Goal: Transaction & Acquisition: Purchase product/service

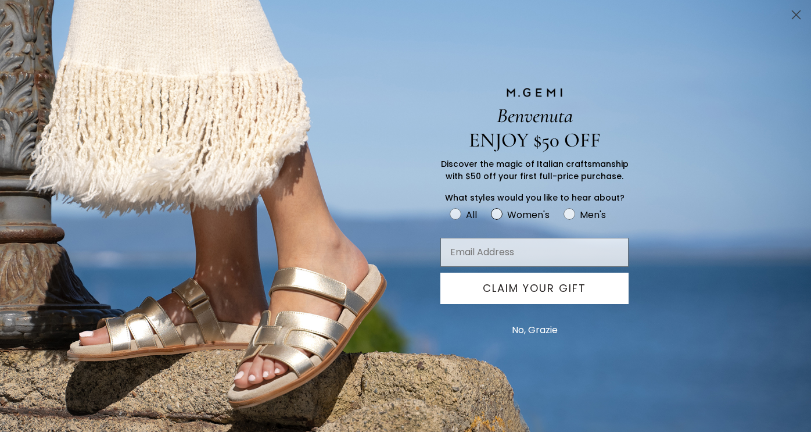
click at [497, 216] on circle "FULLSCREEN Form" at bounding box center [496, 214] width 11 height 11
click at [450, 207] on input "Women's" at bounding box center [449, 206] width 1 height 1
radio input "true"
click at [513, 295] on button "CLAIM YOUR GIFT" at bounding box center [534, 287] width 188 height 31
click at [542, 331] on button "No, Grazie" at bounding box center [535, 329] width 58 height 29
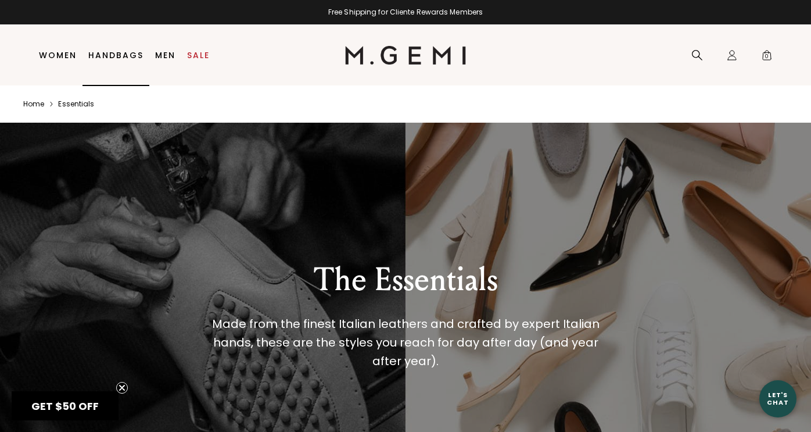
click at [125, 51] on link "Handbags" at bounding box center [115, 55] width 55 height 9
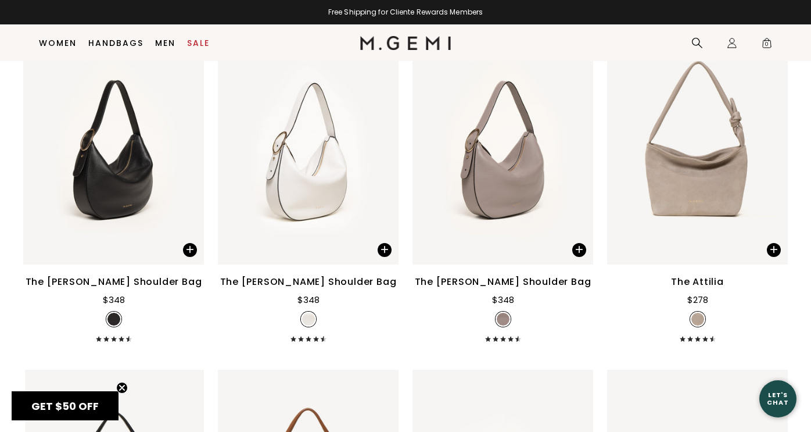
scroll to position [1227, 0]
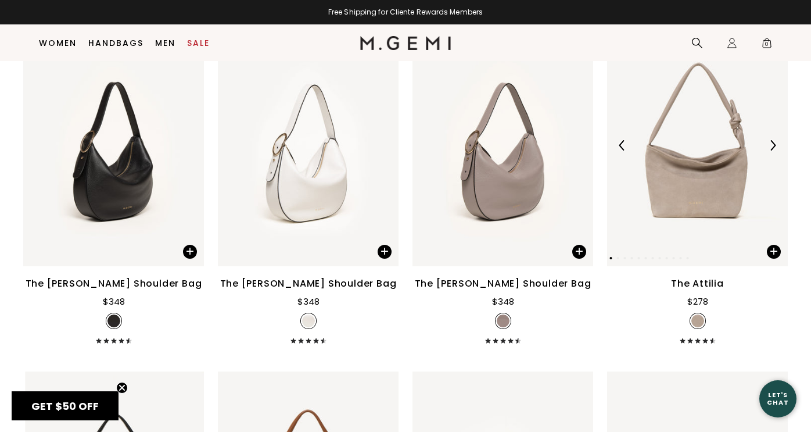
click at [766, 153] on div at bounding box center [697, 145] width 181 height 19
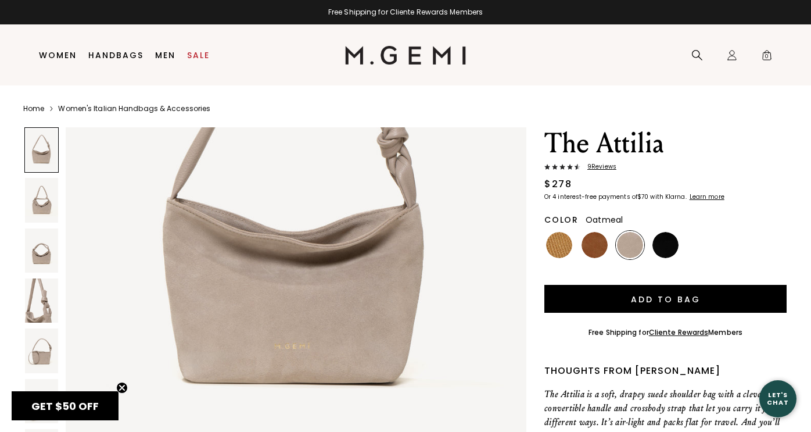
scroll to position [235, 0]
click at [37, 202] on img at bounding box center [41, 200] width 33 height 44
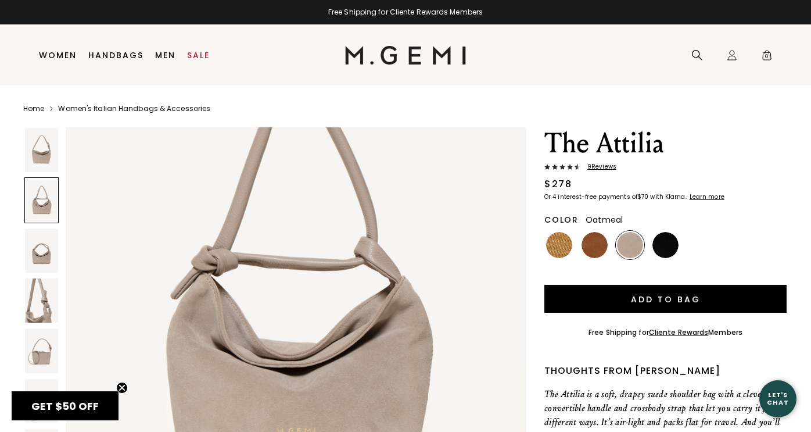
scroll to position [779, 0]
click at [34, 258] on img at bounding box center [41, 250] width 33 height 44
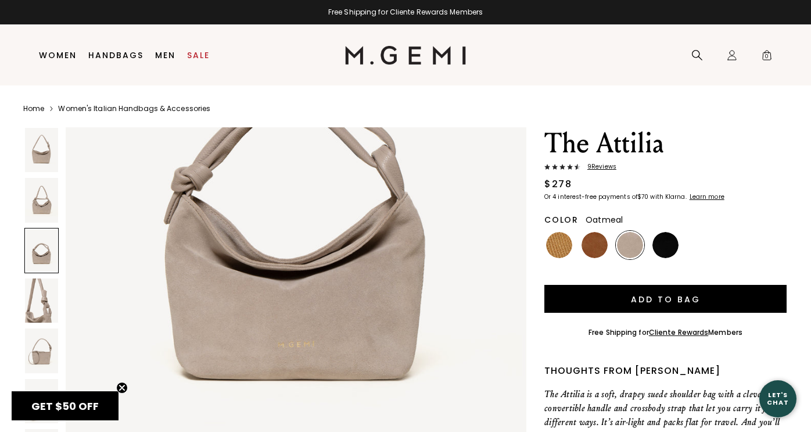
scroll to position [1492, 0]
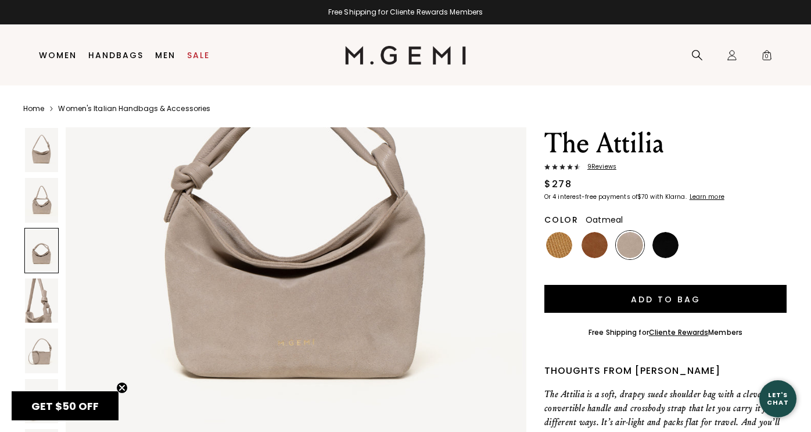
click at [38, 310] on img at bounding box center [41, 300] width 33 height 44
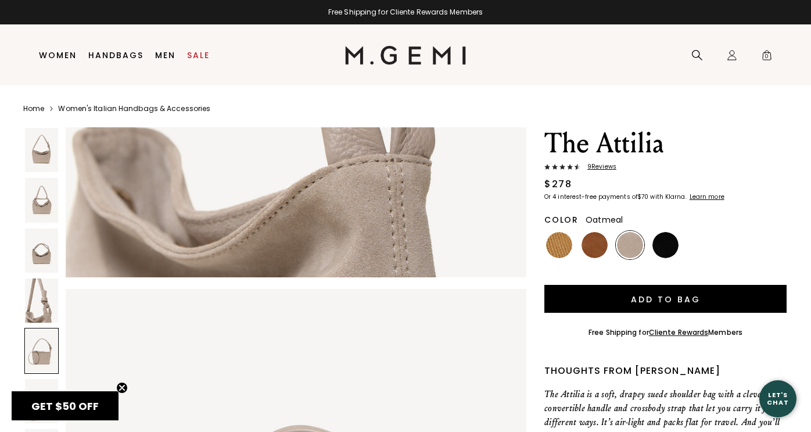
scroll to position [2346, 0]
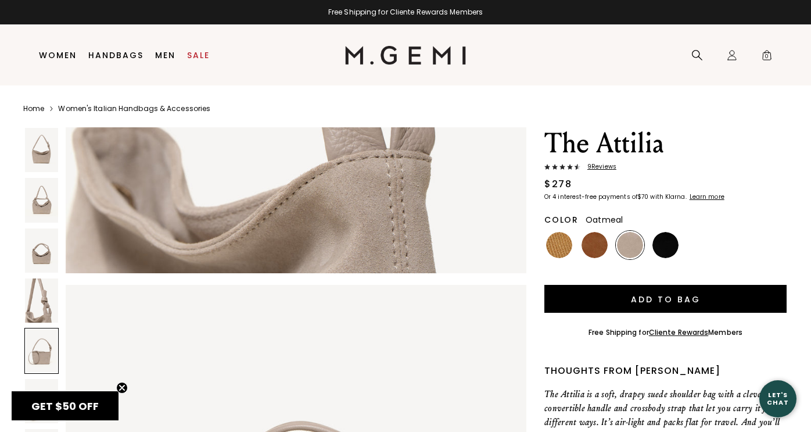
click at [42, 351] on div at bounding box center [41, 350] width 34 height 45
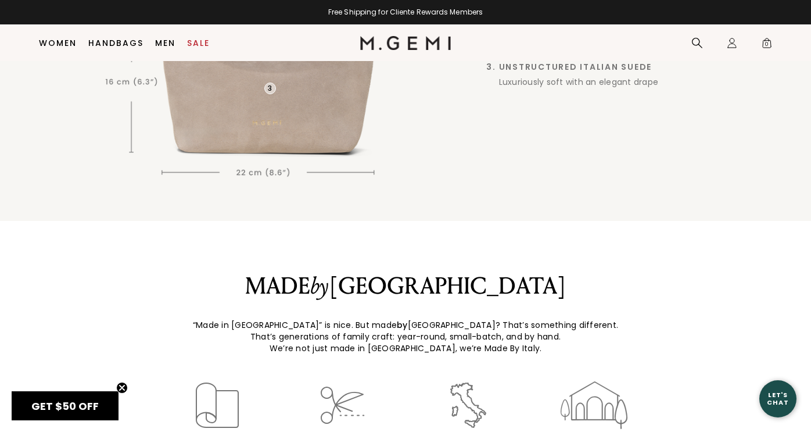
scroll to position [1020, 0]
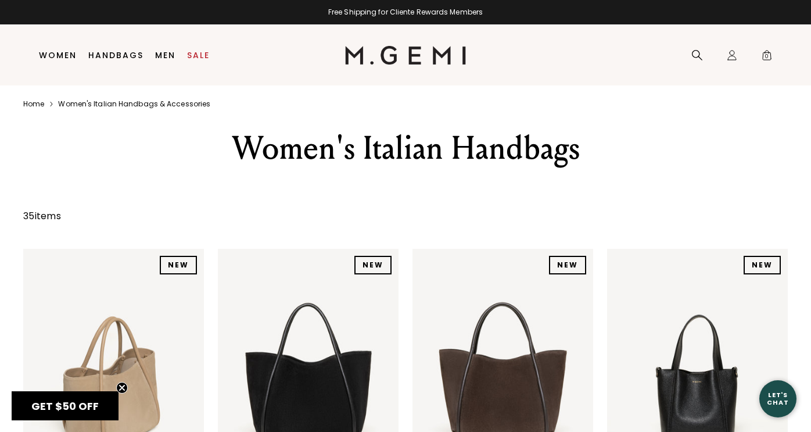
click at [51, 59] on link "Women" at bounding box center [58, 55] width 38 height 9
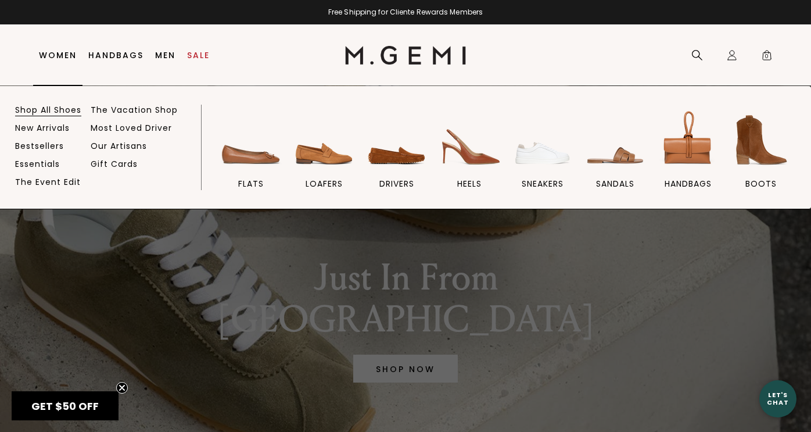
click at [55, 109] on link "Shop All Shoes" at bounding box center [48, 110] width 66 height 10
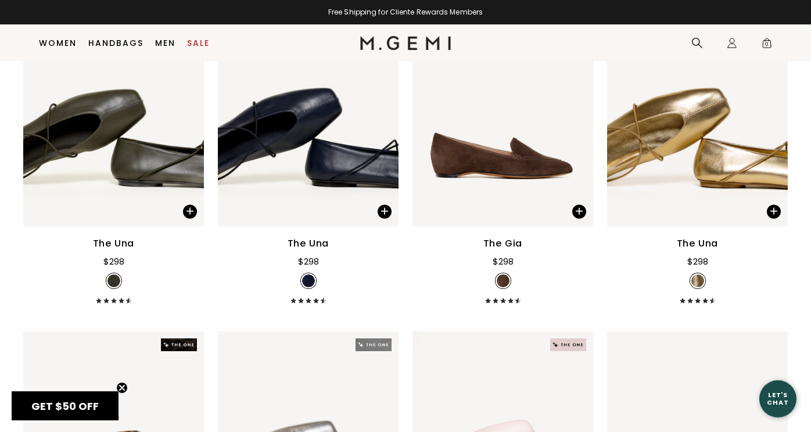
scroll to position [1275, 0]
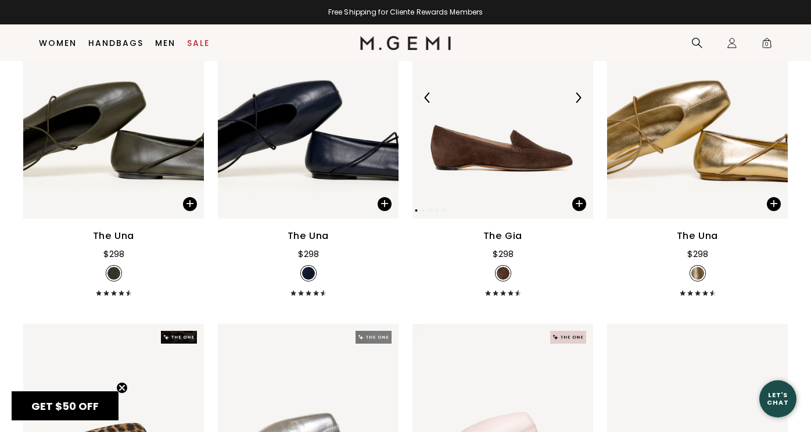
click at [579, 102] on img at bounding box center [578, 97] width 10 height 10
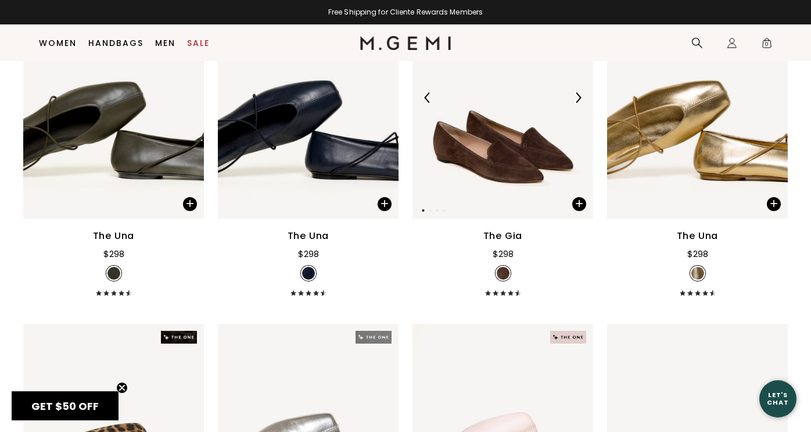
click at [579, 102] on img at bounding box center [578, 97] width 10 height 10
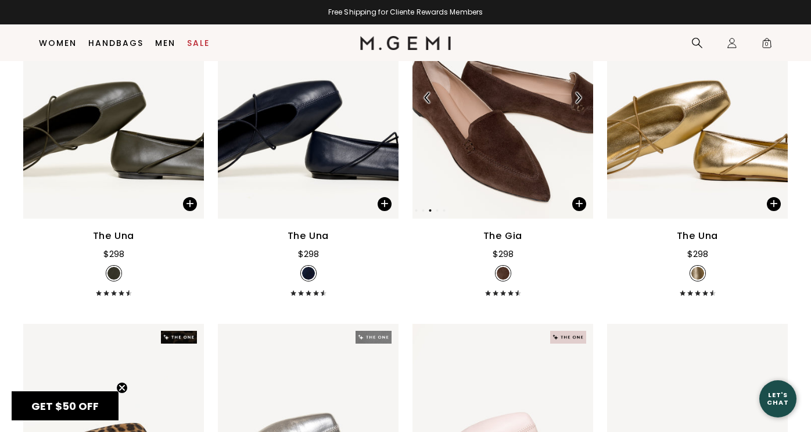
click at [579, 102] on img at bounding box center [578, 97] width 10 height 10
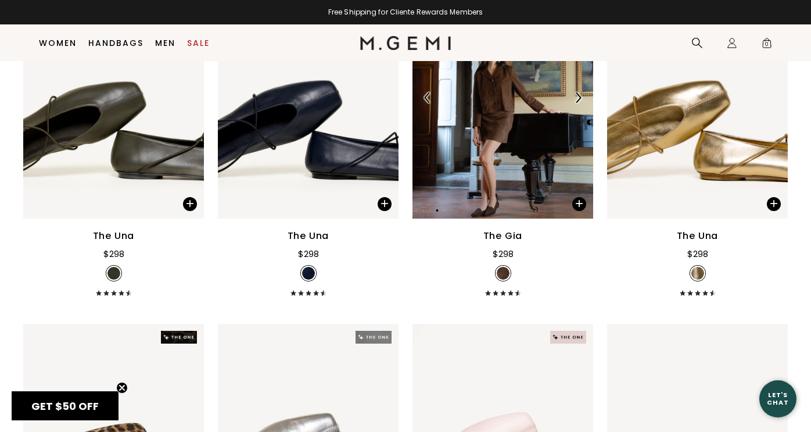
click at [579, 102] on img at bounding box center [578, 97] width 10 height 10
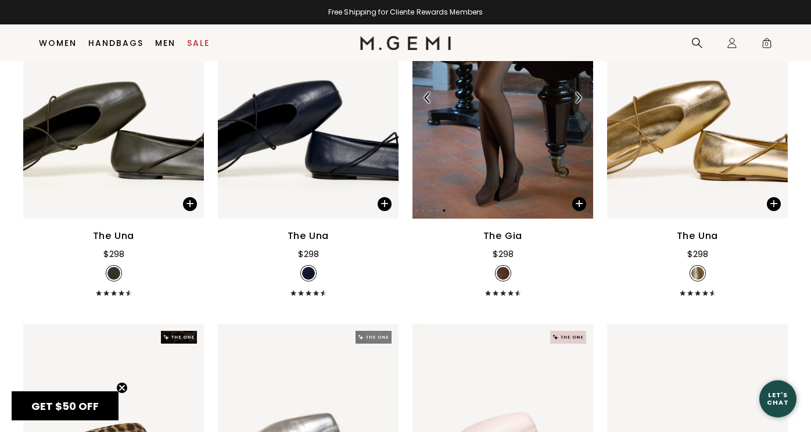
click at [579, 102] on img at bounding box center [578, 97] width 10 height 10
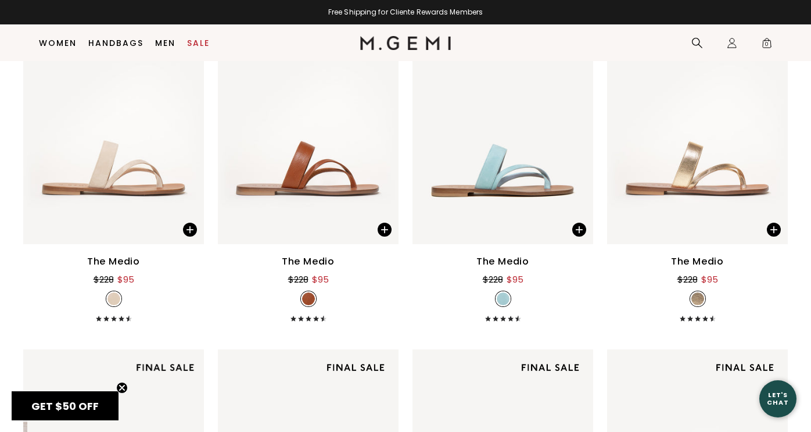
scroll to position [2974, 0]
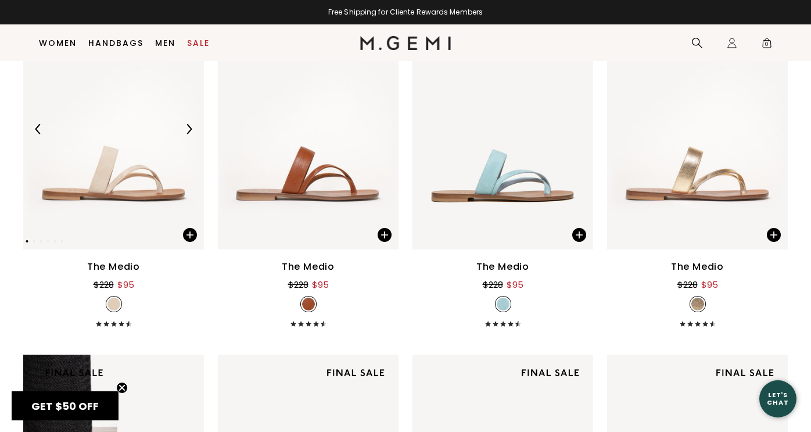
click at [188, 130] on img at bounding box center [189, 129] width 10 height 10
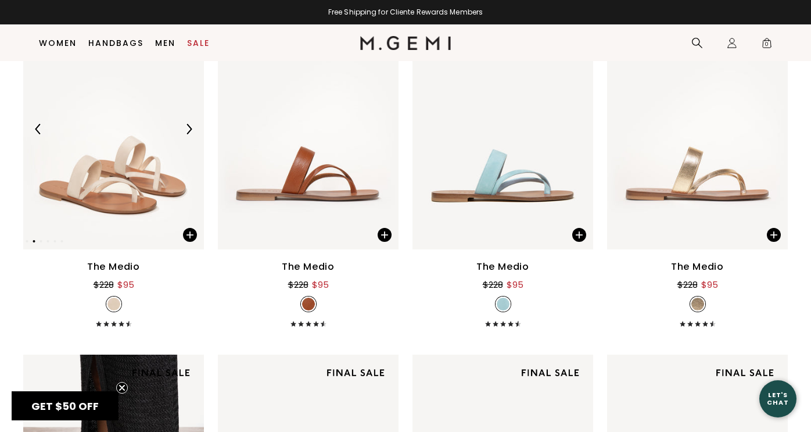
click at [188, 130] on img at bounding box center [189, 129] width 10 height 10
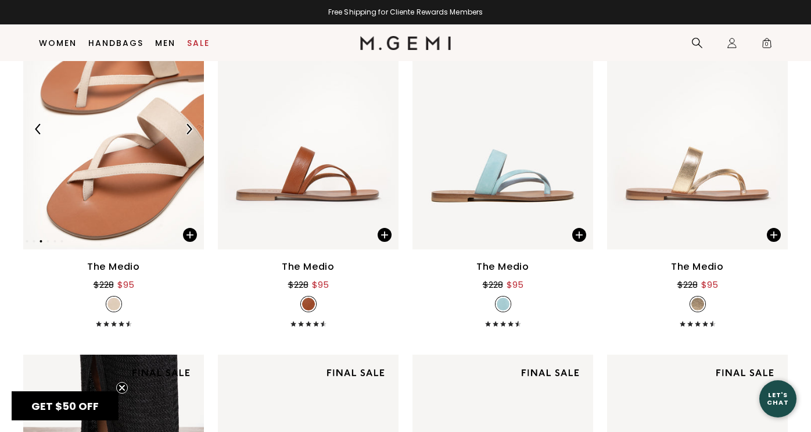
click at [188, 130] on img at bounding box center [189, 129] width 10 height 10
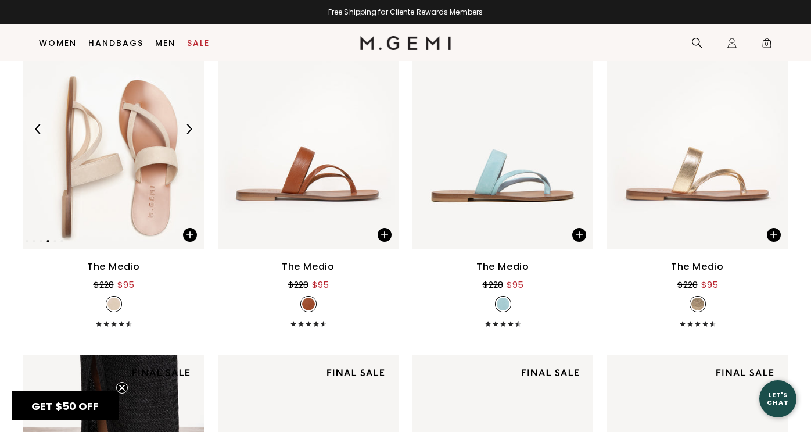
click at [188, 130] on img at bounding box center [189, 129] width 10 height 10
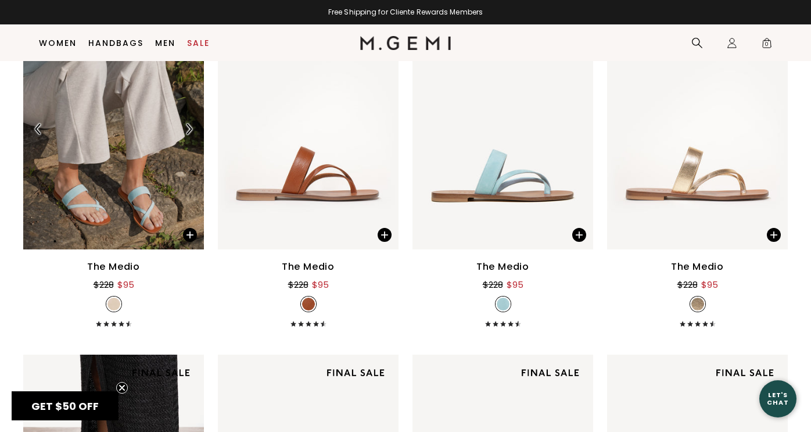
click at [188, 130] on img at bounding box center [189, 129] width 10 height 10
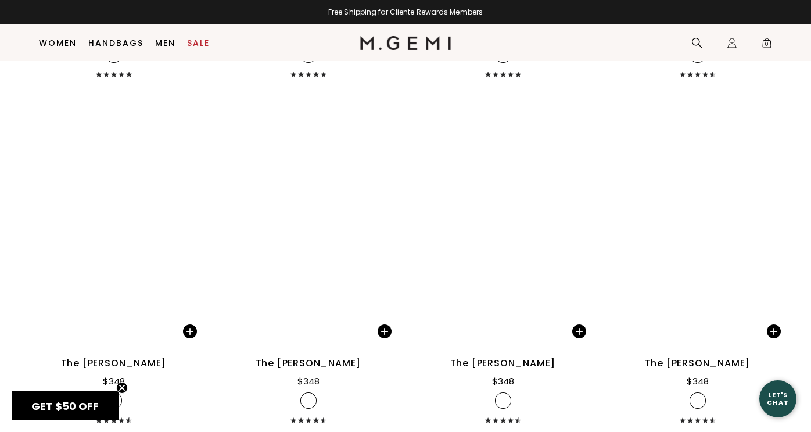
scroll to position [8425, 0]
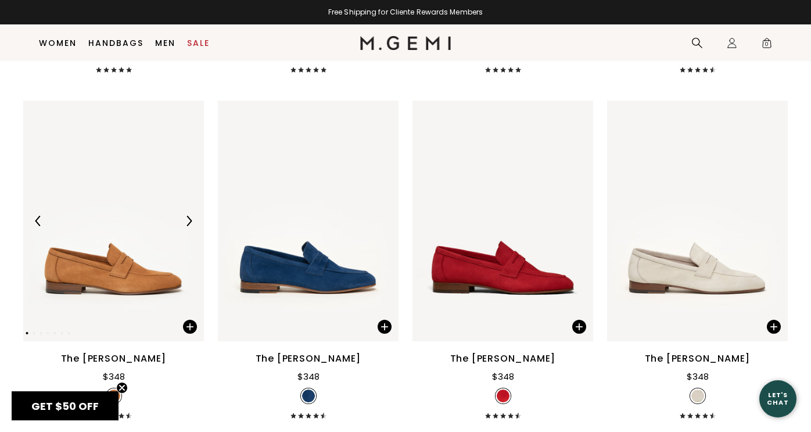
click at [189, 217] on img at bounding box center [189, 221] width 10 height 10
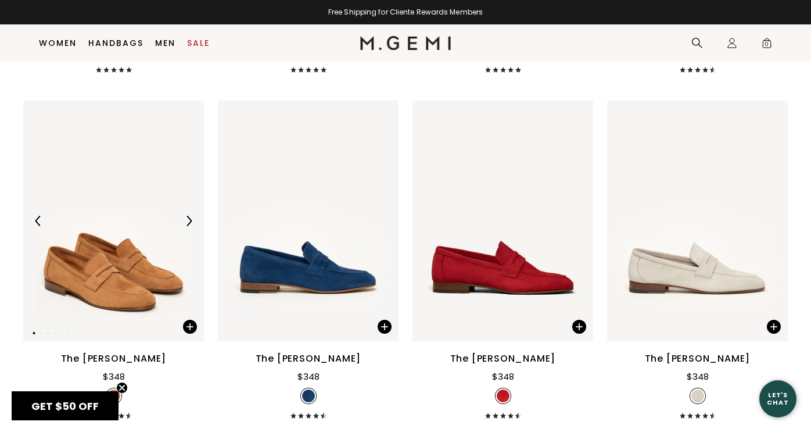
click at [189, 217] on img at bounding box center [189, 221] width 10 height 10
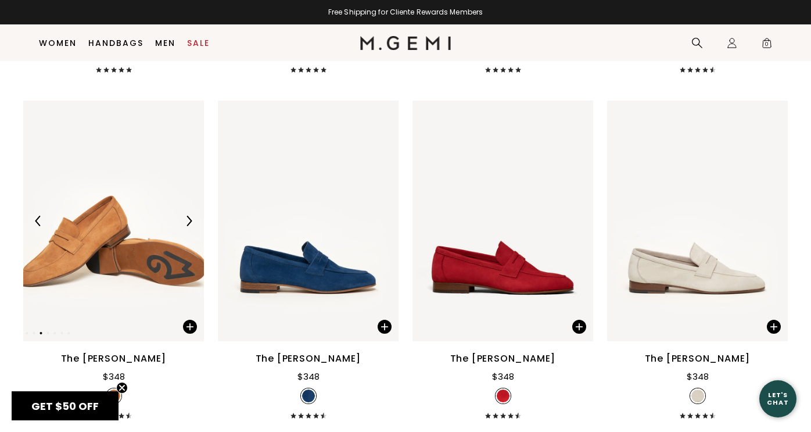
click at [189, 217] on img at bounding box center [189, 221] width 10 height 10
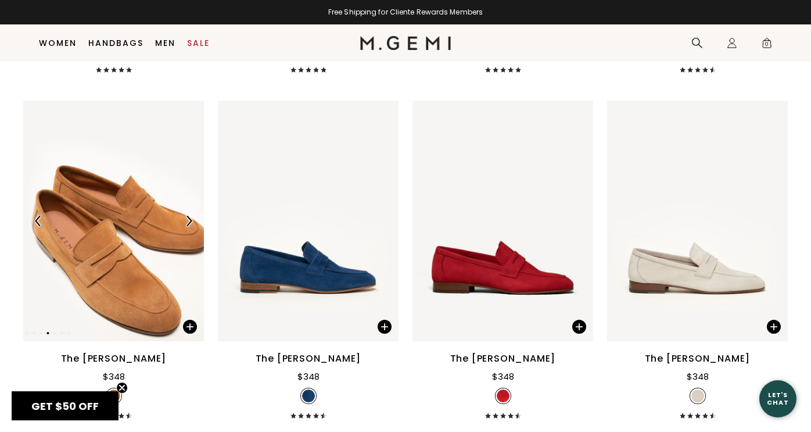
click at [189, 217] on img at bounding box center [189, 221] width 10 height 10
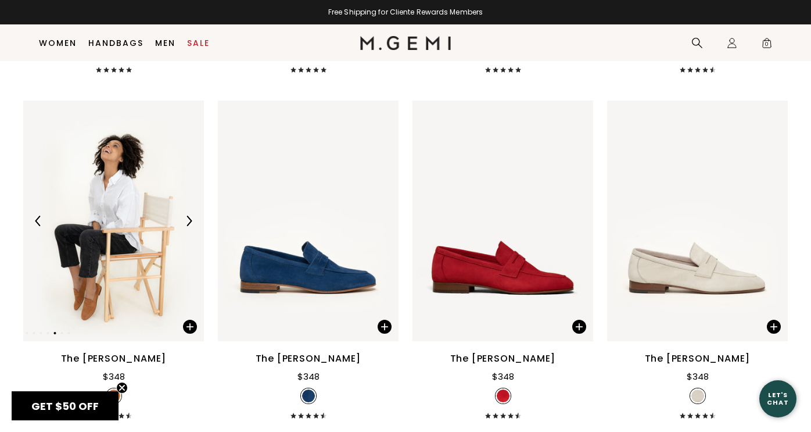
click at [96, 294] on img at bounding box center [113, 221] width 181 height 241
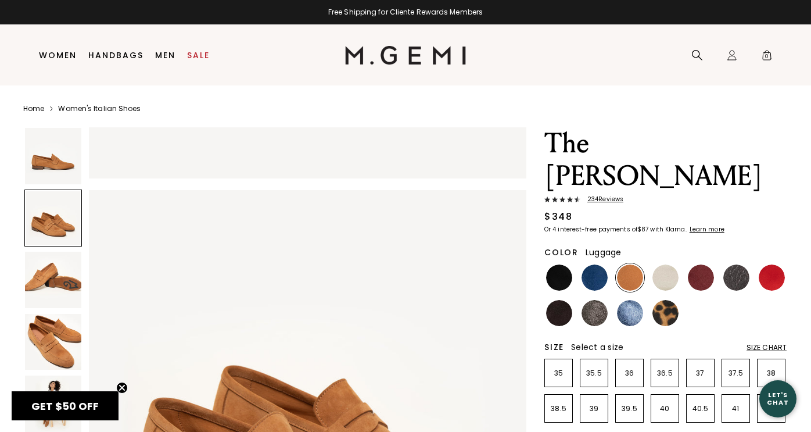
scroll to position [389, 0]
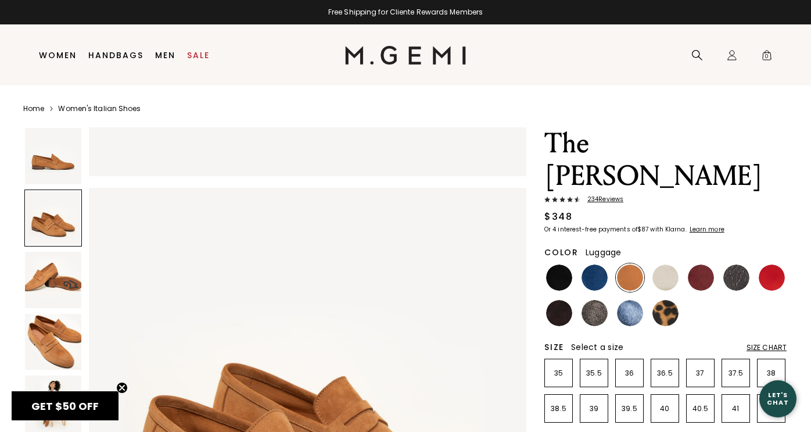
click at [53, 398] on div "GET $50 OFF Close teaser" at bounding box center [65, 405] width 107 height 29
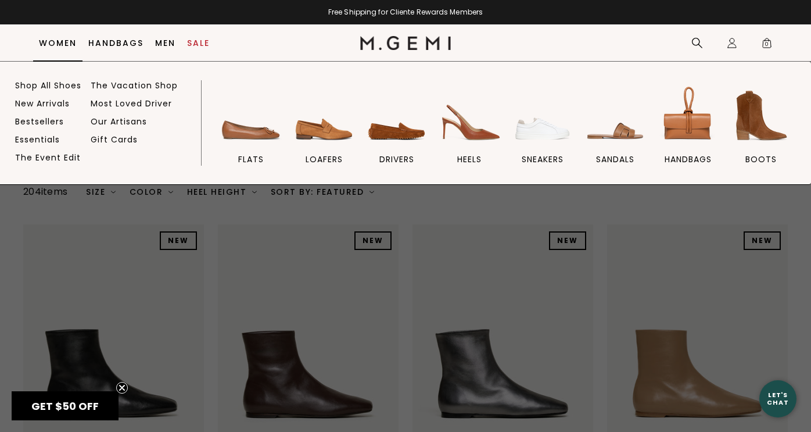
scroll to position [1587, 0]
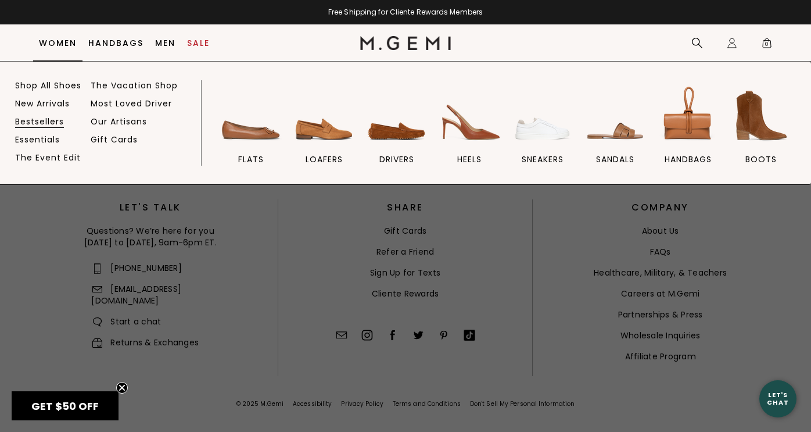
click at [59, 123] on link "Bestsellers" at bounding box center [39, 121] width 49 height 10
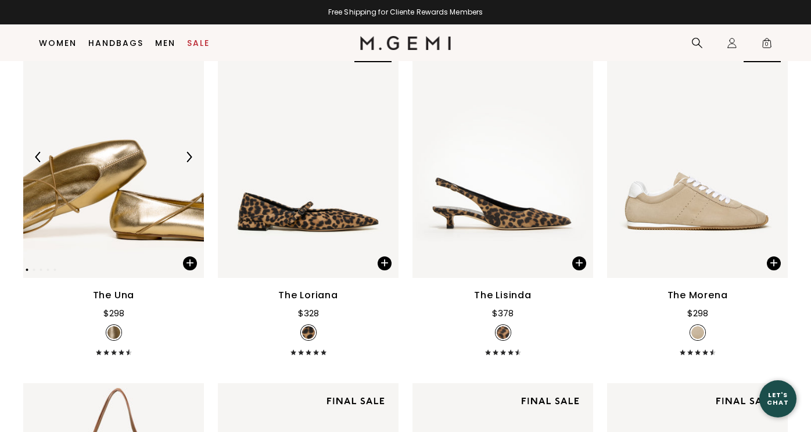
scroll to position [189, 0]
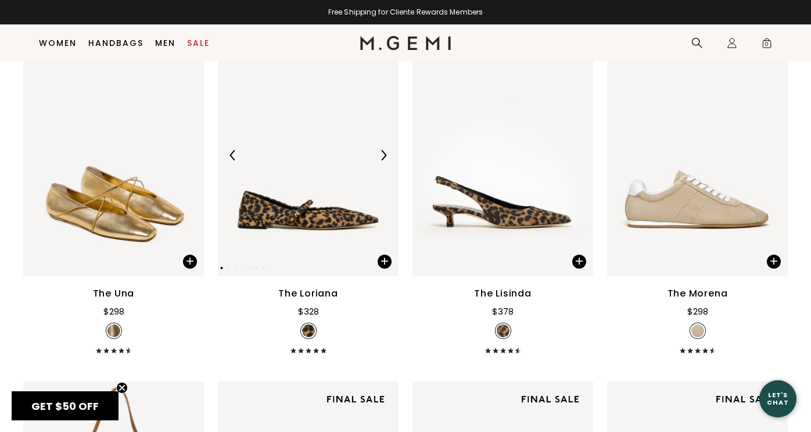
click at [380, 153] on img at bounding box center [383, 155] width 10 height 10
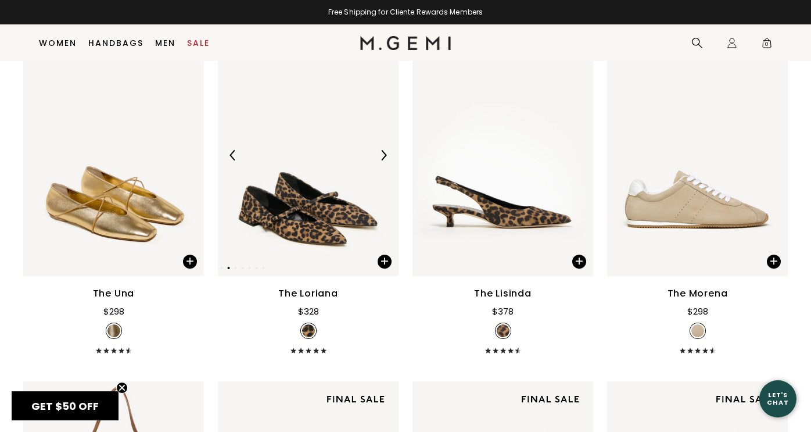
click at [380, 153] on img at bounding box center [383, 155] width 10 height 10
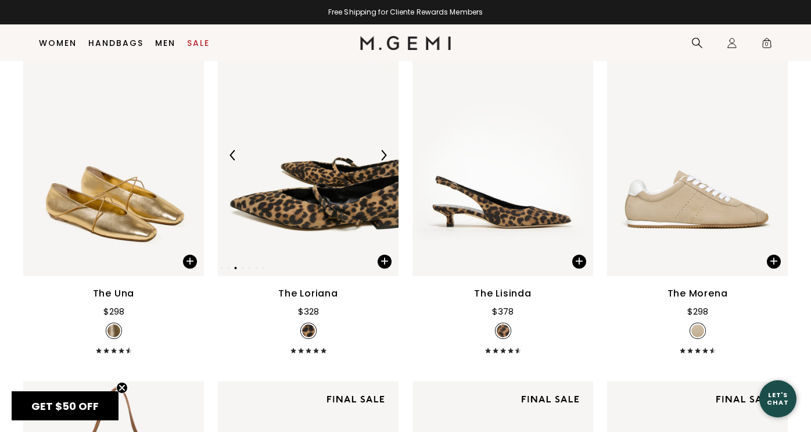
click at [380, 153] on img at bounding box center [383, 155] width 10 height 10
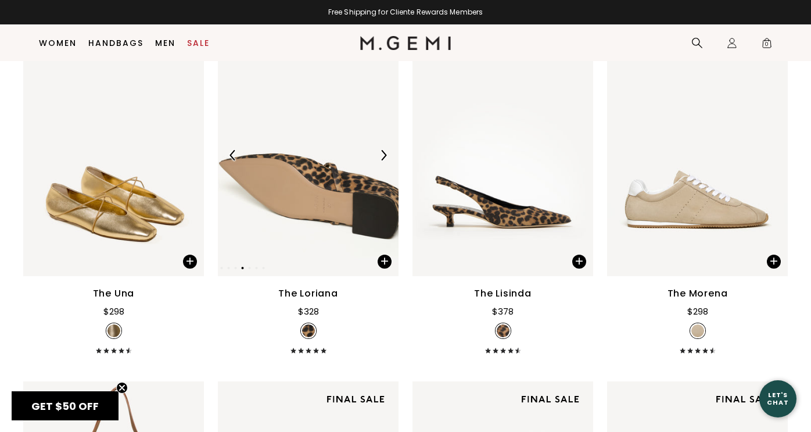
click at [380, 153] on img at bounding box center [383, 155] width 10 height 10
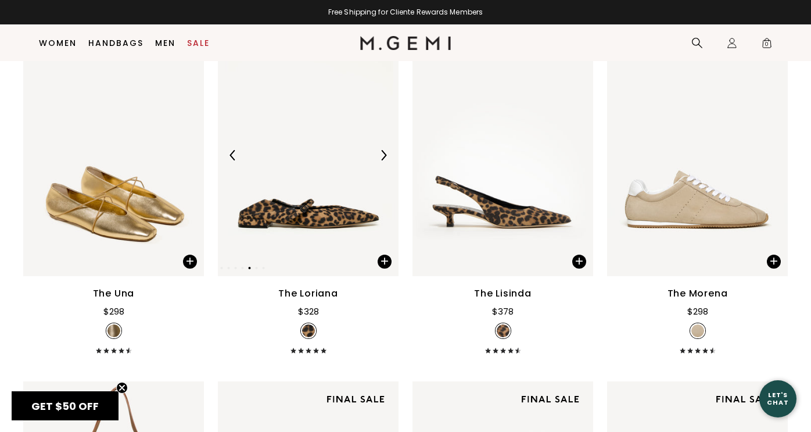
click at [324, 230] on img at bounding box center [308, 155] width 181 height 241
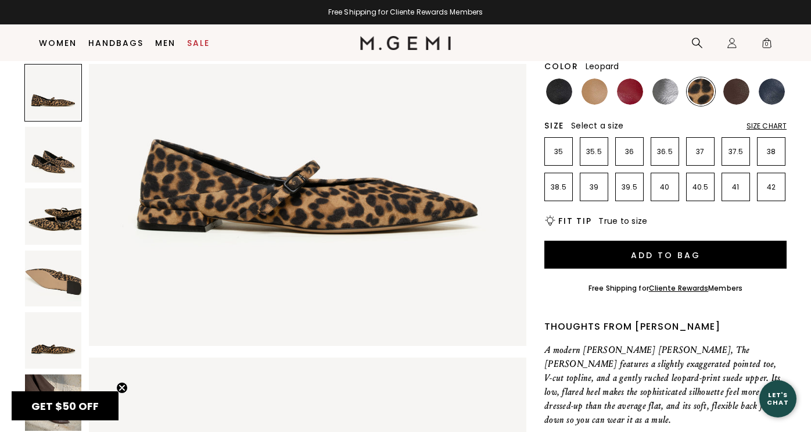
scroll to position [170, 0]
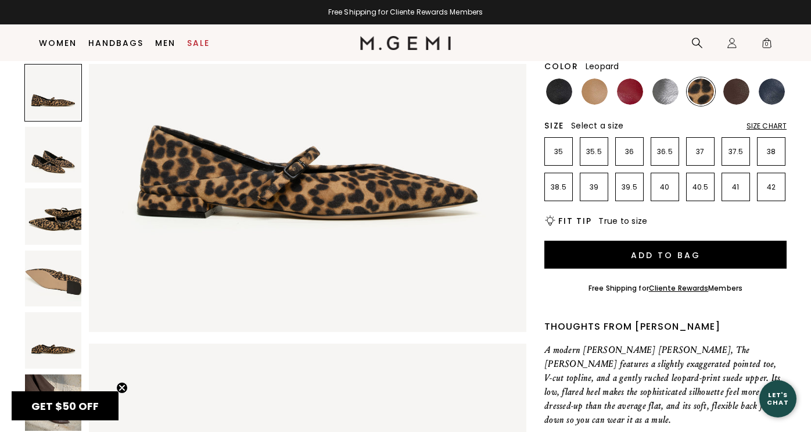
click at [121, 388] on icon "Close teaser" at bounding box center [122, 387] width 5 height 5
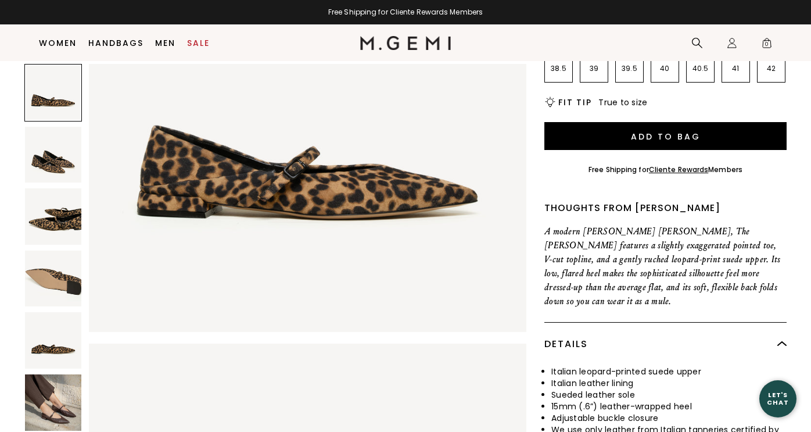
scroll to position [249, 0]
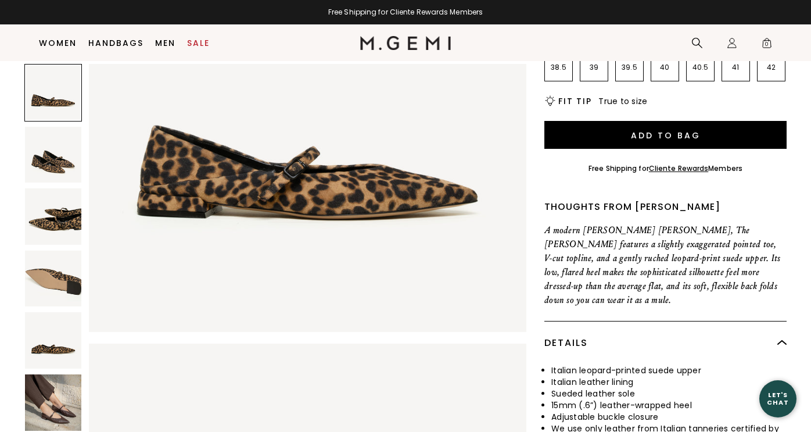
click at [49, 408] on img at bounding box center [53, 402] width 56 height 56
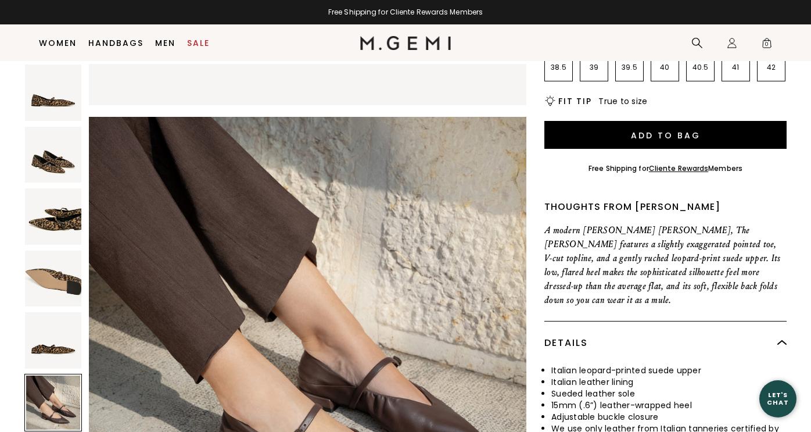
scroll to position [2203, 0]
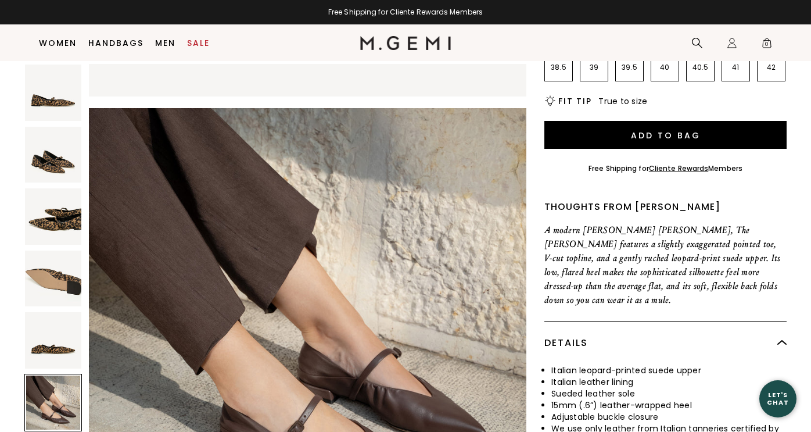
click at [63, 350] on img at bounding box center [53, 340] width 56 height 56
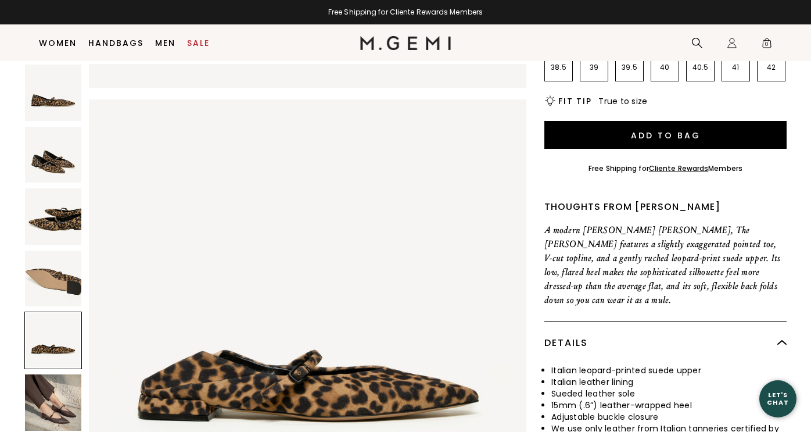
scroll to position [1762, 0]
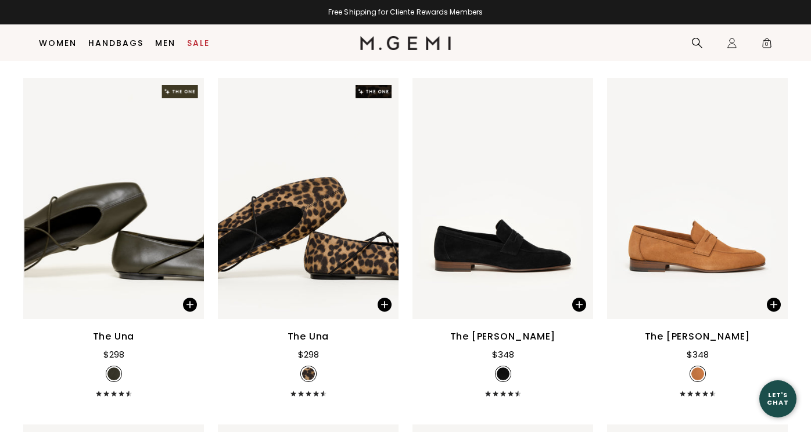
scroll to position [1900, 0]
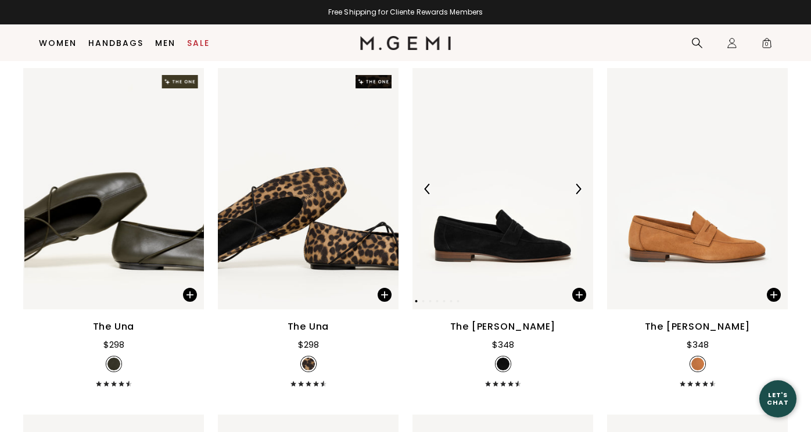
click at [578, 184] on img at bounding box center [578, 189] width 10 height 10
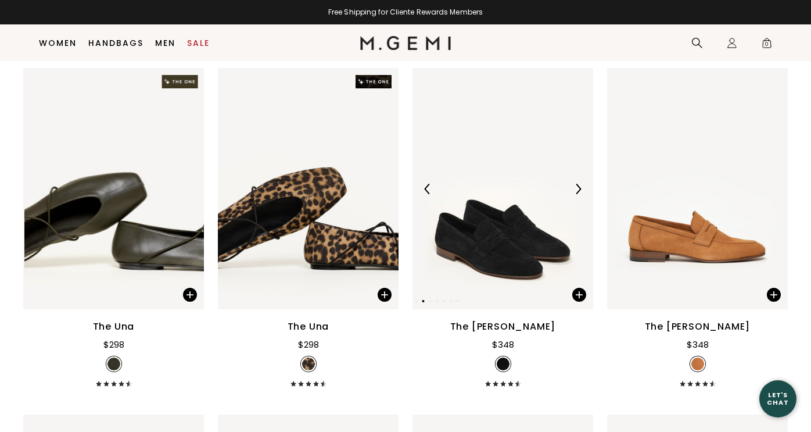
click at [578, 184] on img at bounding box center [578, 189] width 10 height 10
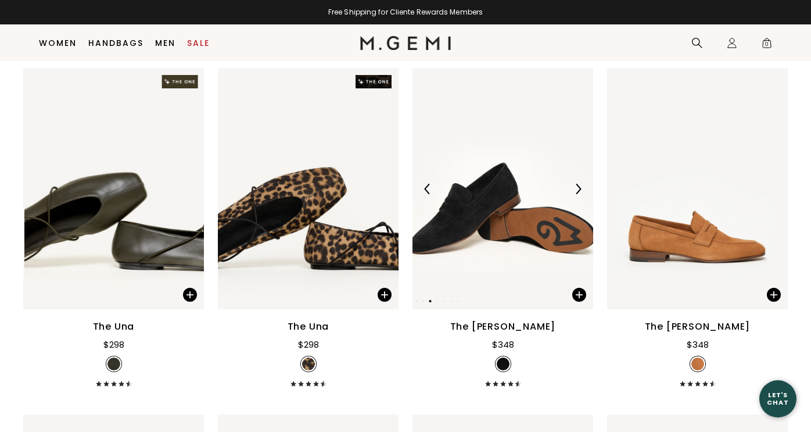
click at [578, 184] on img at bounding box center [578, 189] width 10 height 10
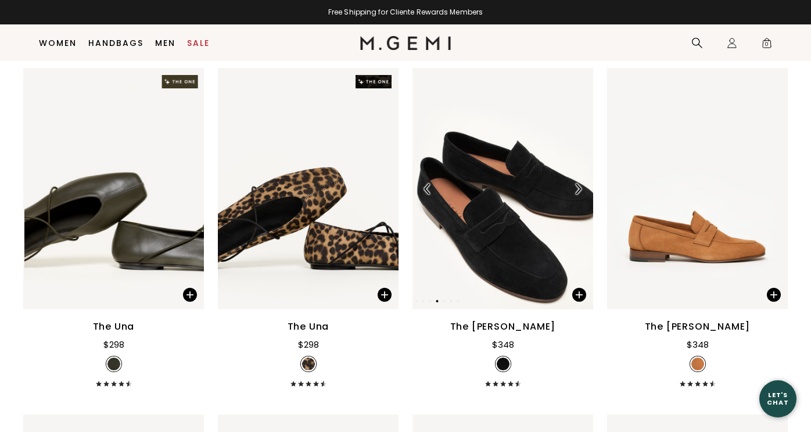
click at [578, 184] on img at bounding box center [578, 189] width 10 height 10
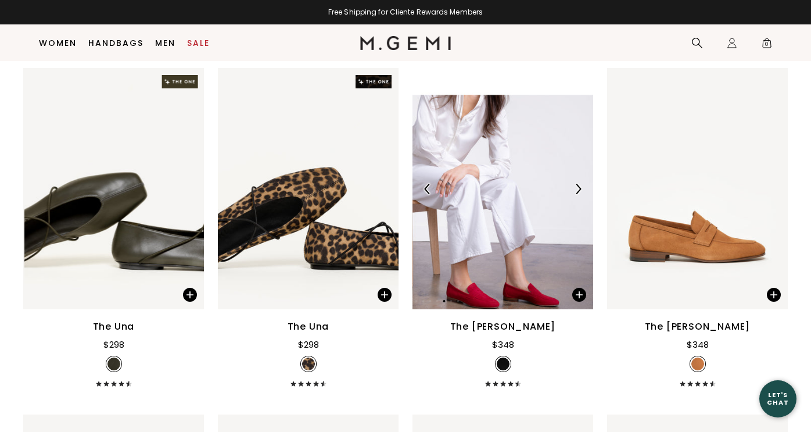
click at [578, 184] on img at bounding box center [578, 189] width 10 height 10
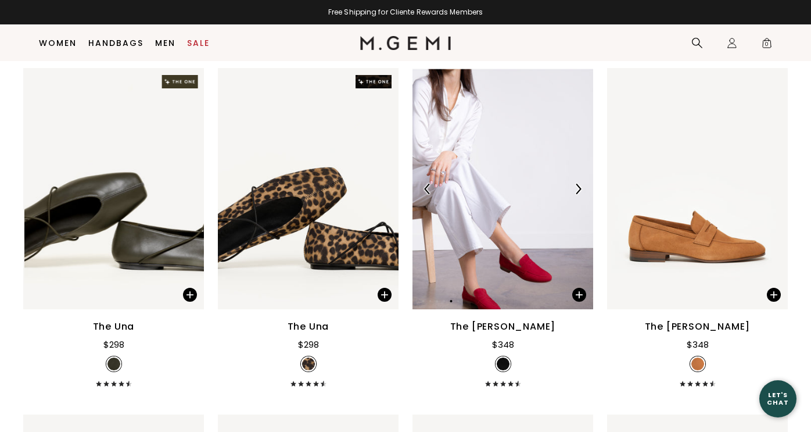
click at [578, 184] on img at bounding box center [578, 189] width 10 height 10
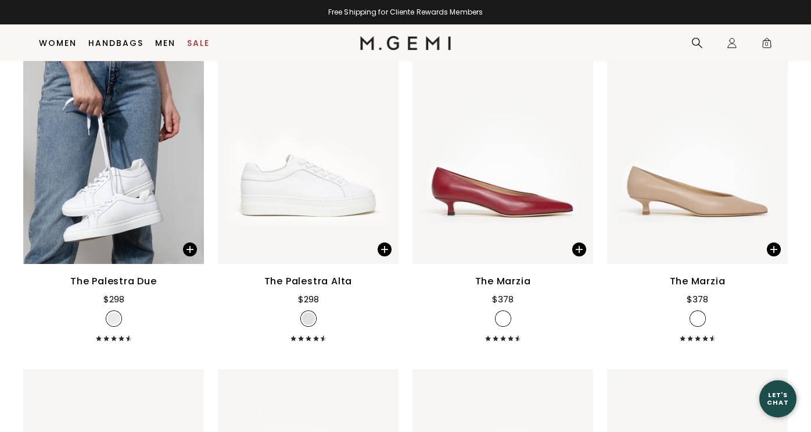
scroll to position [2638, 0]
click at [772, 138] on img at bounding box center [773, 143] width 10 height 10
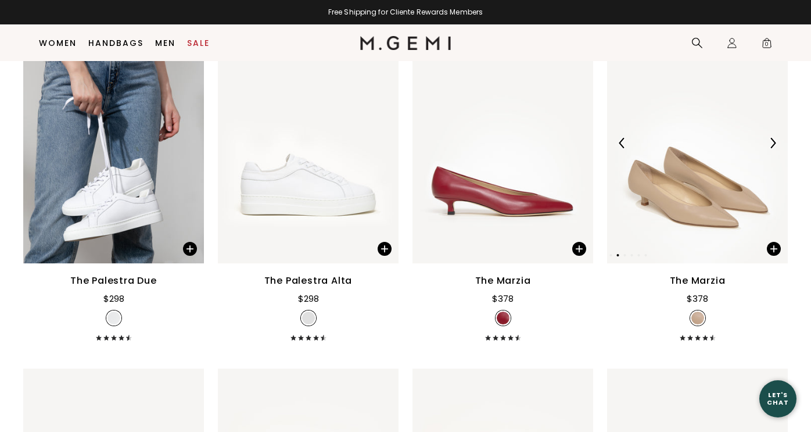
click at [772, 138] on img at bounding box center [773, 143] width 10 height 10
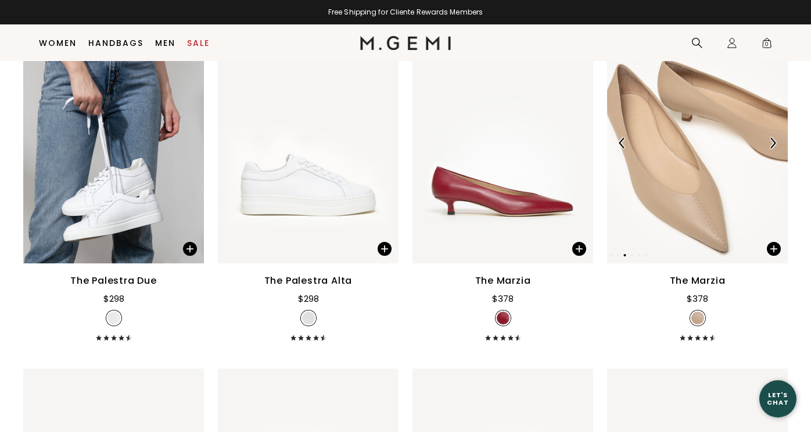
click at [772, 138] on img at bounding box center [773, 143] width 10 height 10
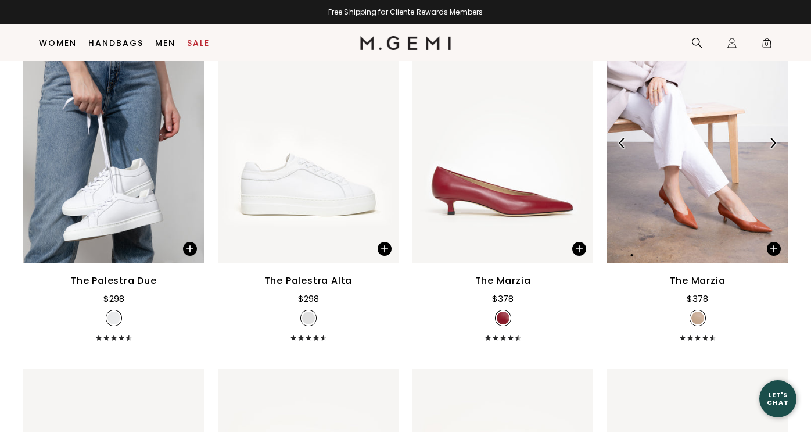
click at [772, 138] on img at bounding box center [773, 143] width 10 height 10
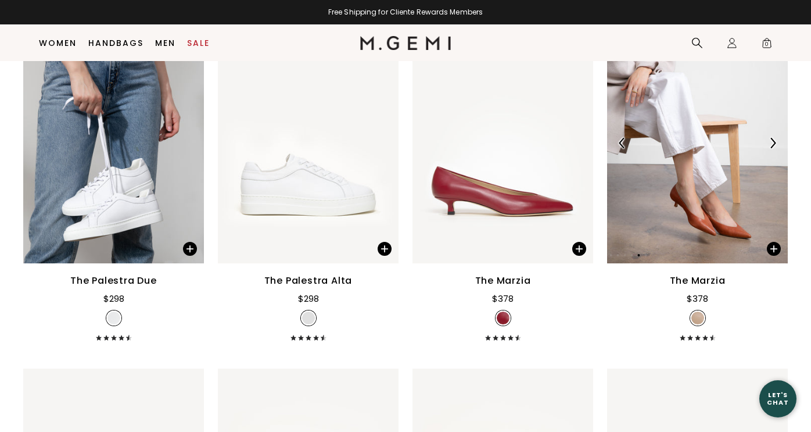
click at [772, 138] on img at bounding box center [773, 143] width 10 height 10
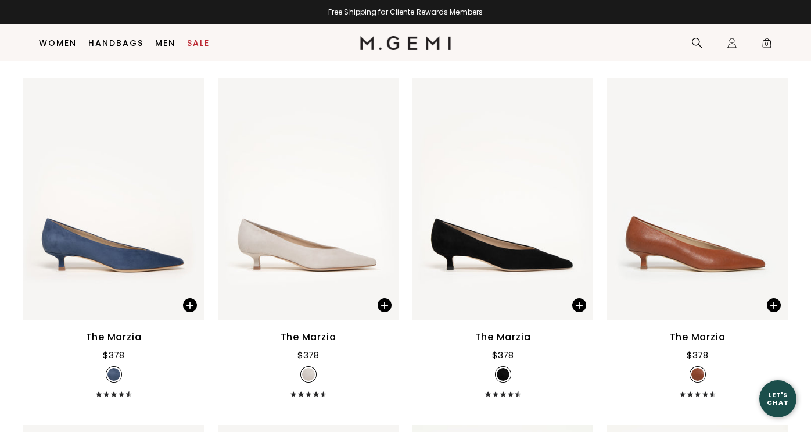
scroll to position [2937, 0]
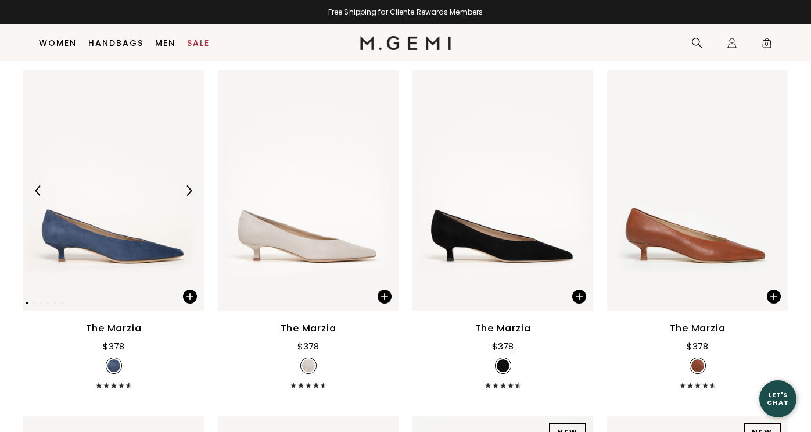
click at [188, 181] on div at bounding box center [189, 190] width 19 height 19
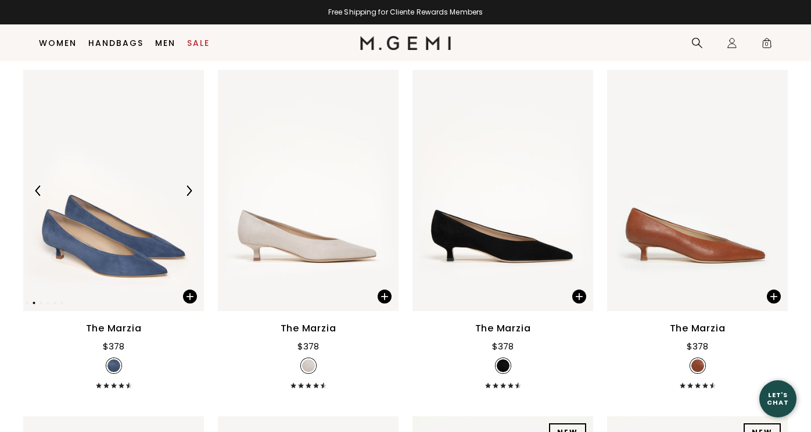
click at [188, 181] on div at bounding box center [189, 190] width 19 height 19
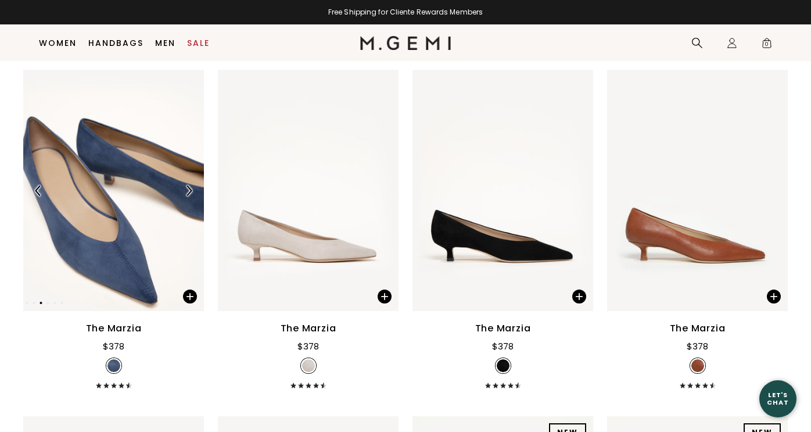
click at [188, 181] on div at bounding box center [189, 190] width 19 height 19
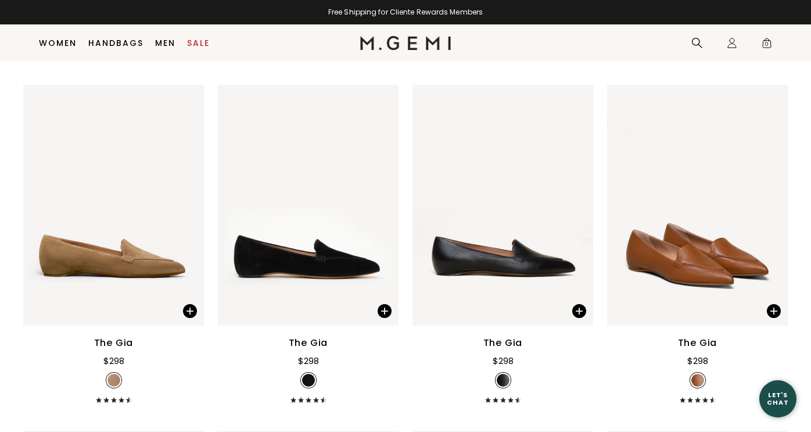
scroll to position [4684, 0]
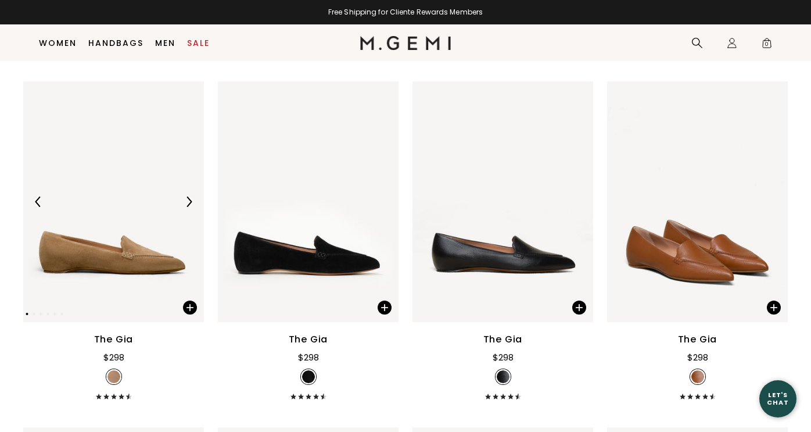
click at [184, 196] on img at bounding box center [189, 201] width 10 height 10
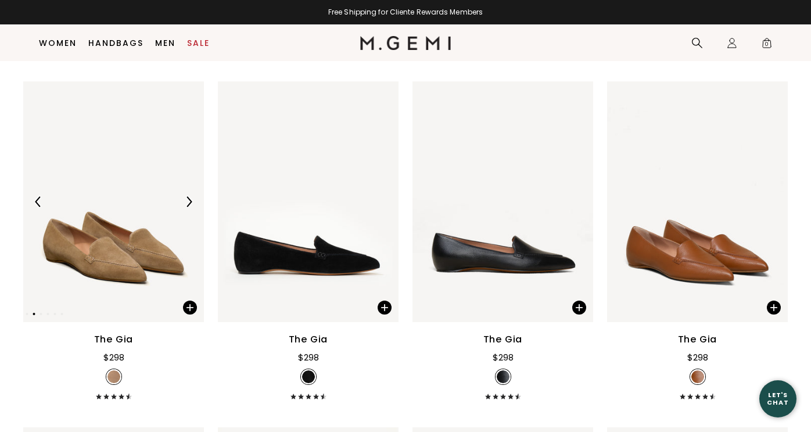
click at [184, 196] on img at bounding box center [189, 201] width 10 height 10
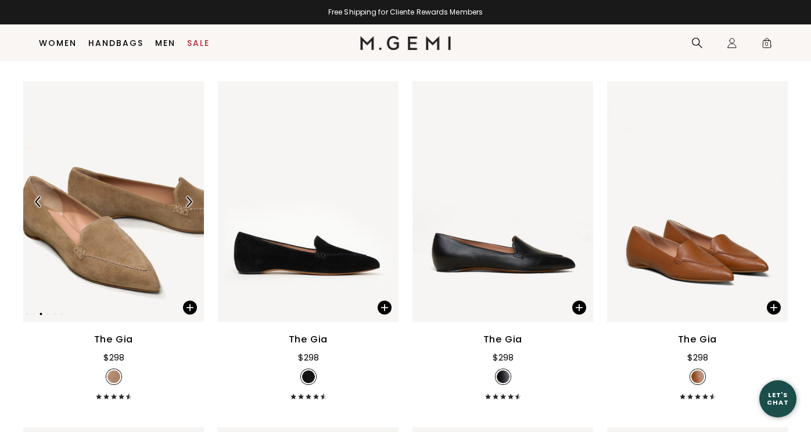
click at [184, 196] on img at bounding box center [189, 201] width 10 height 10
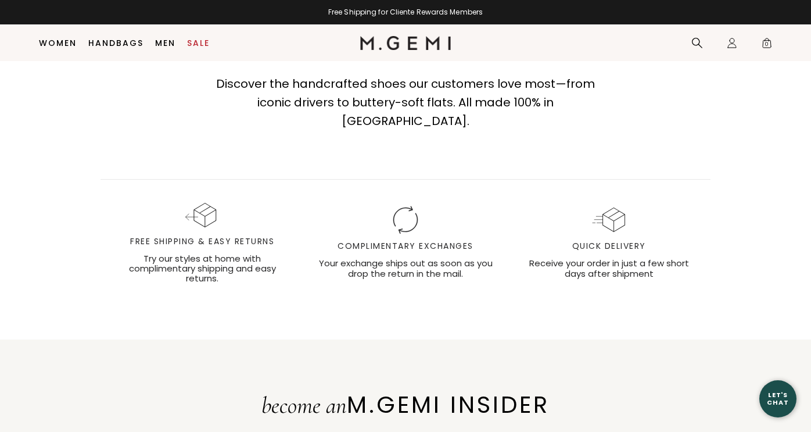
scroll to position [7525, 0]
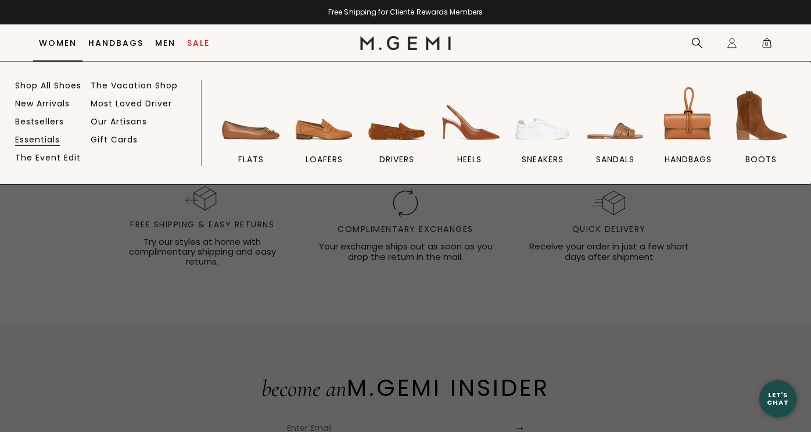
click at [43, 136] on link "Essentials" at bounding box center [37, 139] width 45 height 10
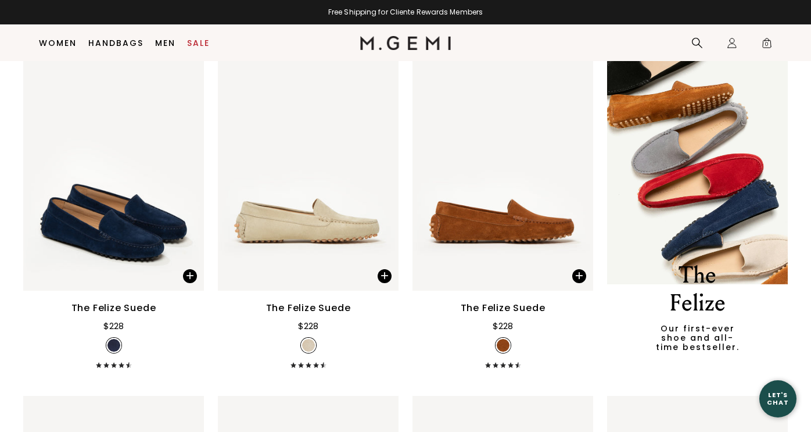
scroll to position [494, 0]
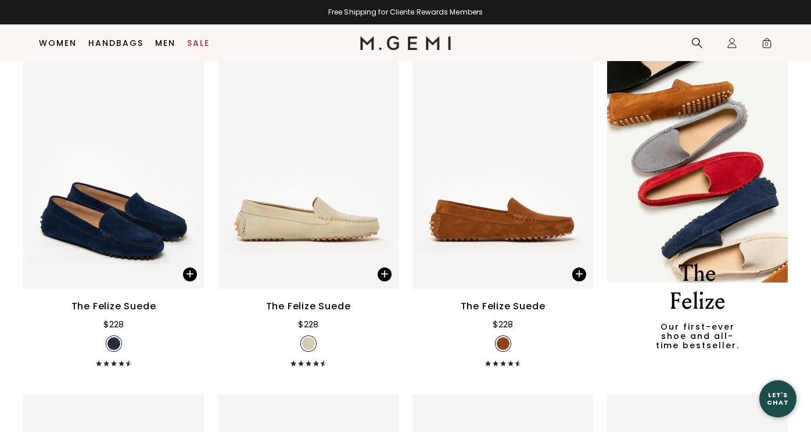
click at [696, 203] on div "The Felize Our first-ever shoe and all-time bestseller." at bounding box center [697, 207] width 181 height 318
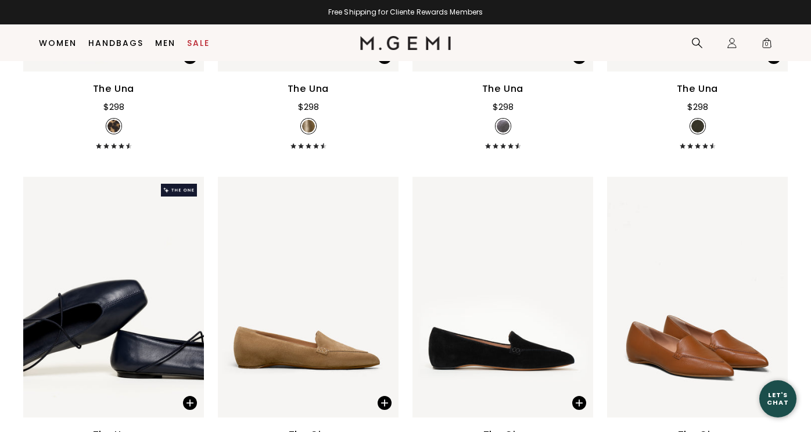
scroll to position [2070, 0]
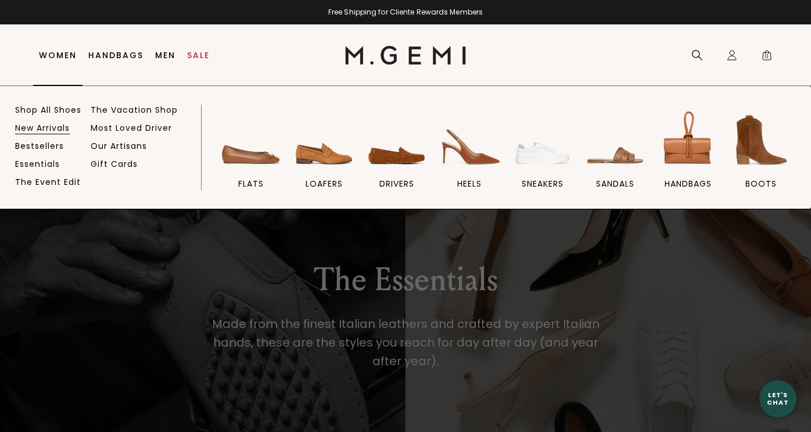
click at [49, 125] on link "New Arrivals" at bounding box center [42, 128] width 55 height 10
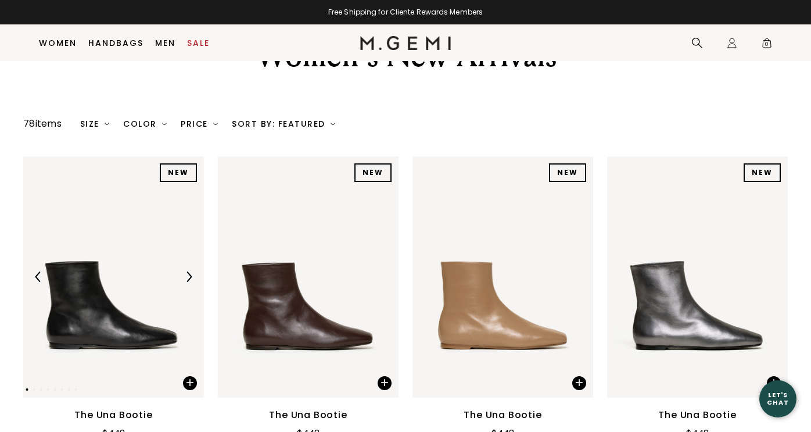
scroll to position [67, 0]
